Goal: Check status: Check status

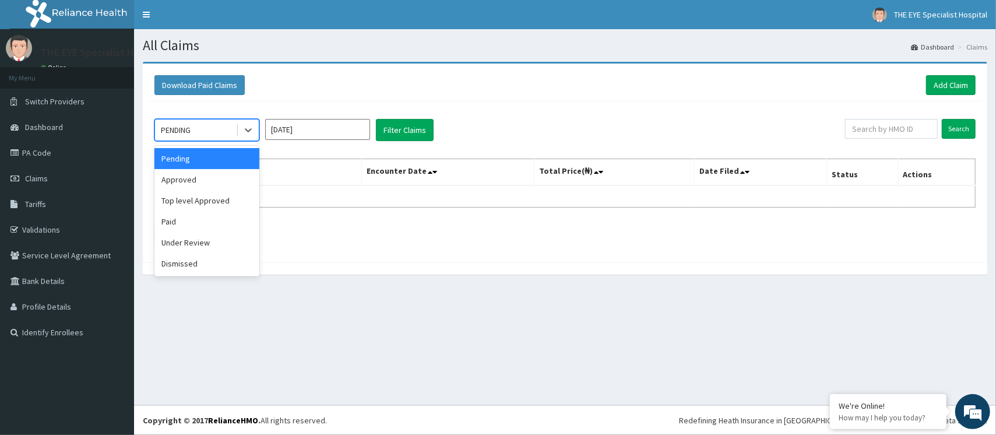
click at [209, 133] on div "PENDING" at bounding box center [195, 130] width 81 height 19
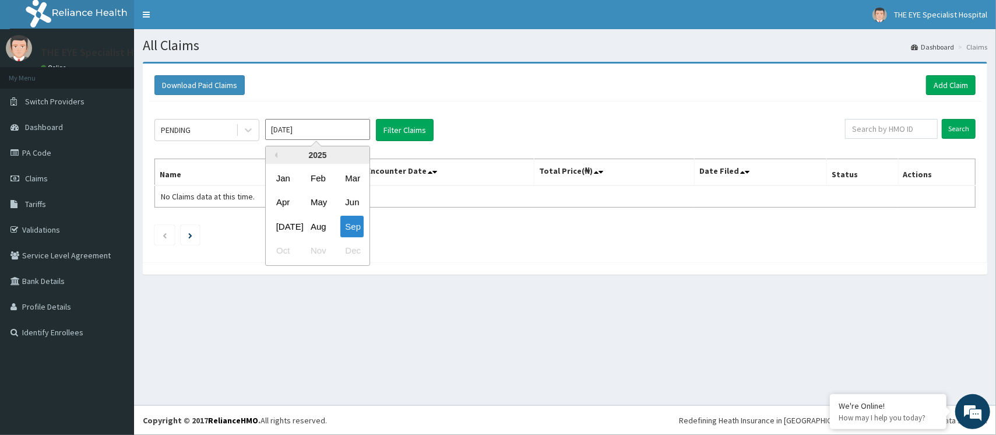
click at [286, 131] on input "[DATE]" at bounding box center [317, 129] width 105 height 21
click at [316, 225] on div "Aug" at bounding box center [317, 227] width 23 height 22
click at [337, 128] on input "[DATE]" at bounding box center [317, 129] width 105 height 21
click at [279, 224] on div "[DATE]" at bounding box center [283, 227] width 23 height 22
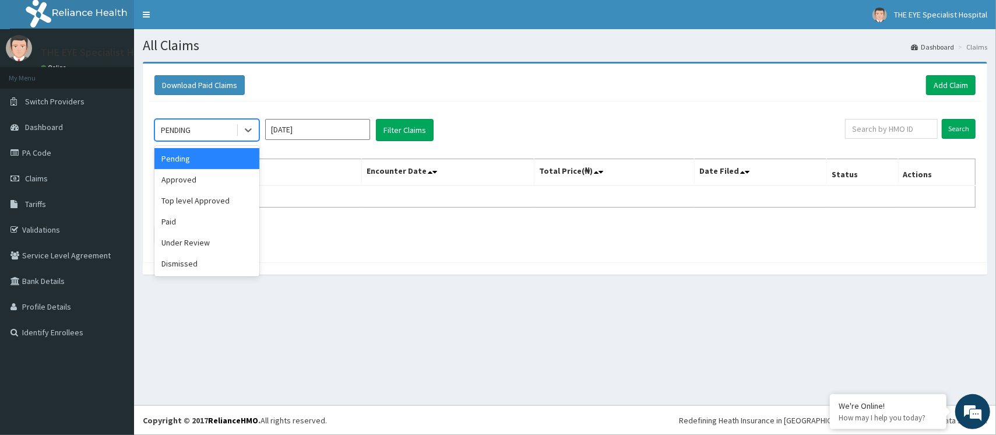
click at [207, 135] on div "PENDING" at bounding box center [195, 130] width 81 height 19
click at [177, 221] on div "Paid" at bounding box center [206, 221] width 105 height 21
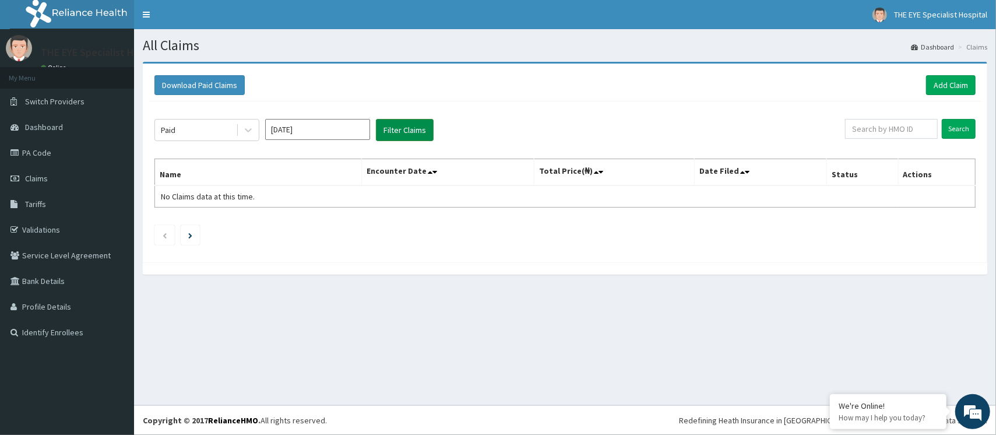
click at [400, 132] on button "Filter Claims" at bounding box center [405, 130] width 58 height 22
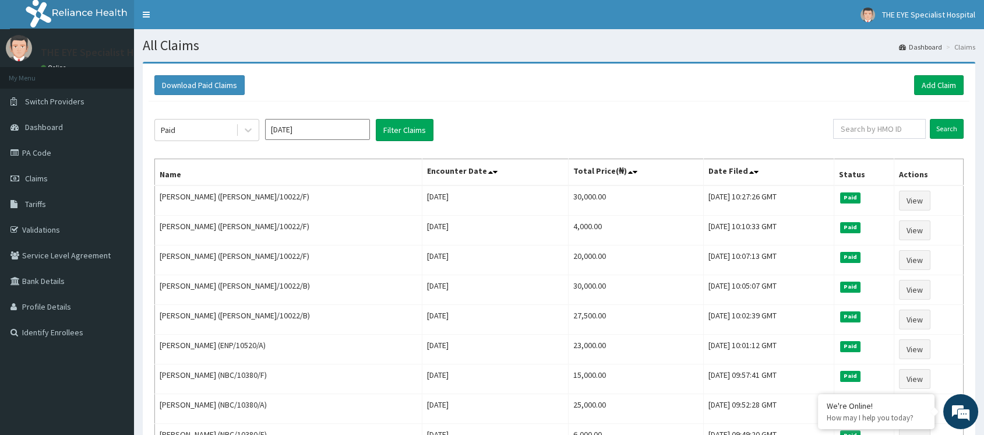
click at [329, 133] on input "[DATE]" at bounding box center [317, 129] width 105 height 21
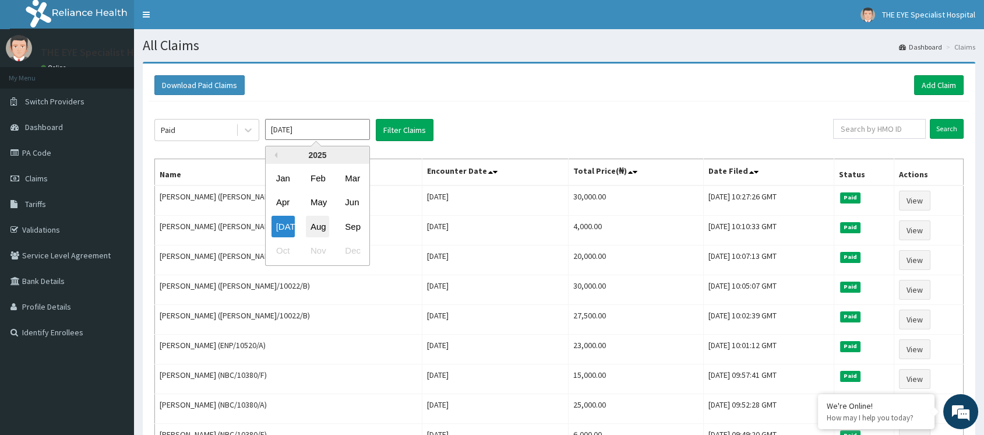
click at [326, 230] on div "Aug" at bounding box center [317, 227] width 23 height 22
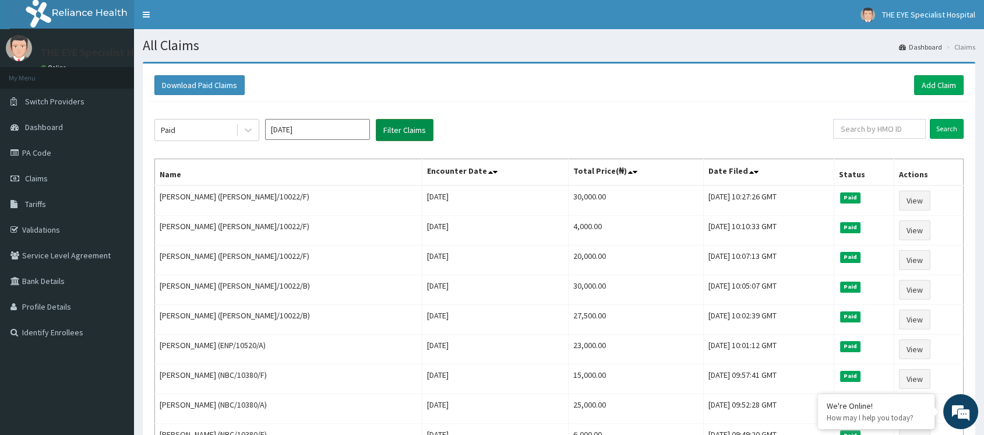
click at [400, 129] on button "Filter Claims" at bounding box center [405, 130] width 58 height 22
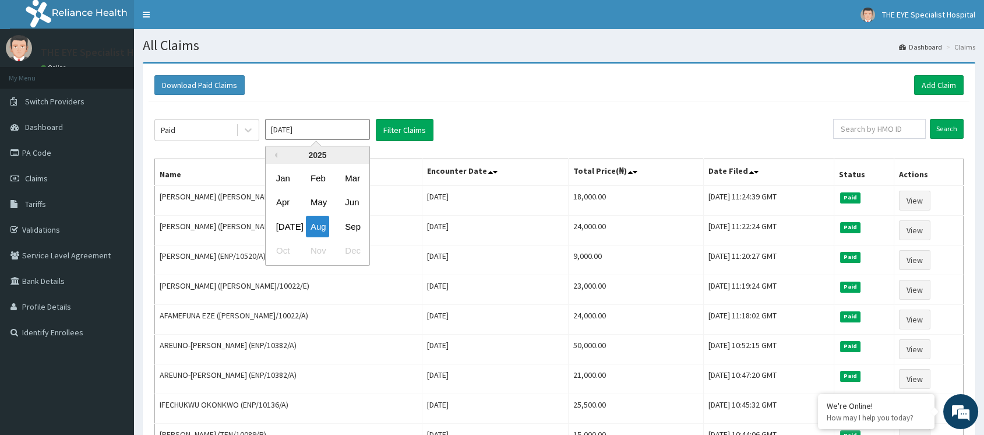
click at [286, 133] on input "[DATE]" at bounding box center [317, 129] width 105 height 21
click at [286, 227] on div "[DATE]" at bounding box center [283, 227] width 23 height 22
type input "[DATE]"
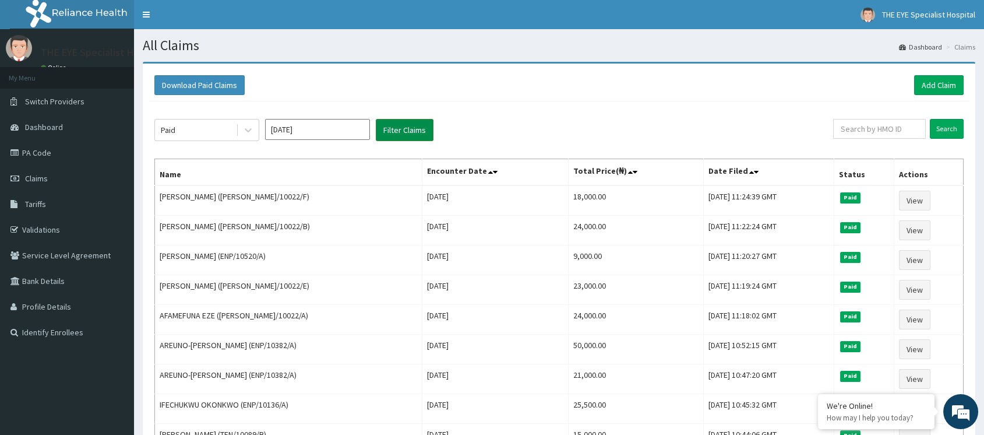
click at [410, 132] on button "Filter Claims" at bounding box center [405, 130] width 58 height 22
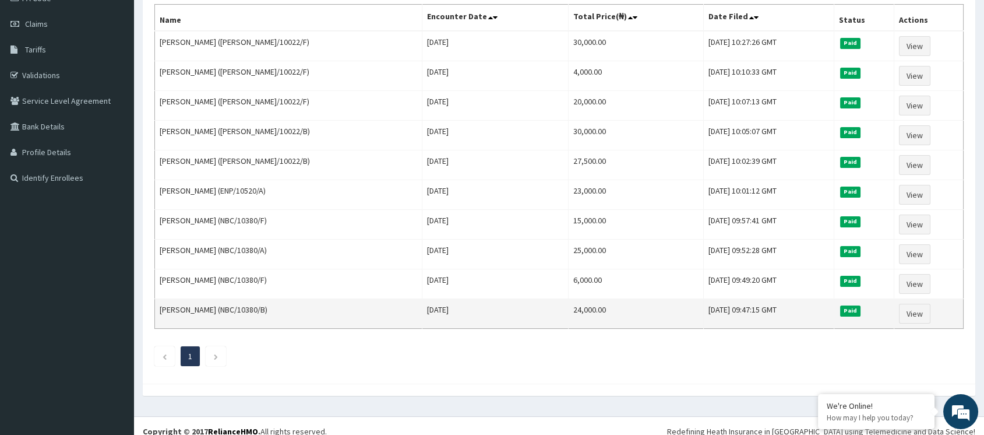
scroll to position [155, 0]
